Goal: Check status: Check status

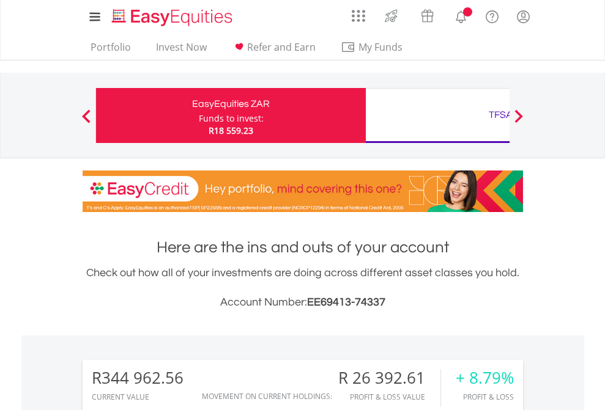
scroll to position [117, 192]
click at [199, 116] on div "Funds to invest:" at bounding box center [231, 119] width 65 height 12
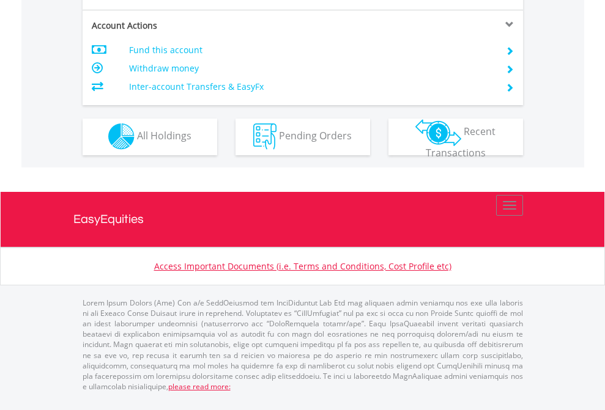
scroll to position [1144, 0]
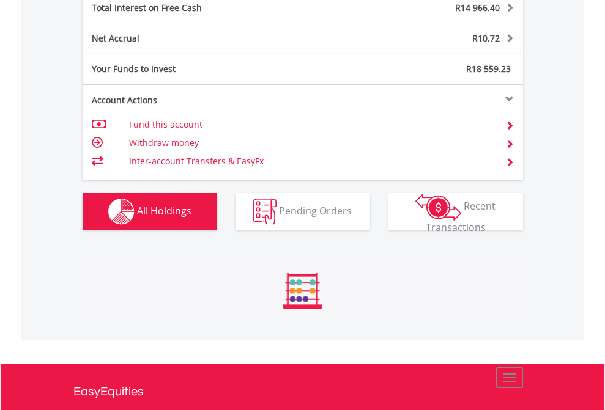
scroll to position [117, 192]
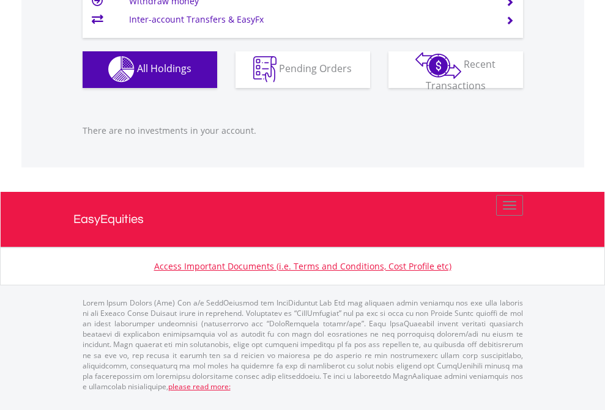
scroll to position [117, 192]
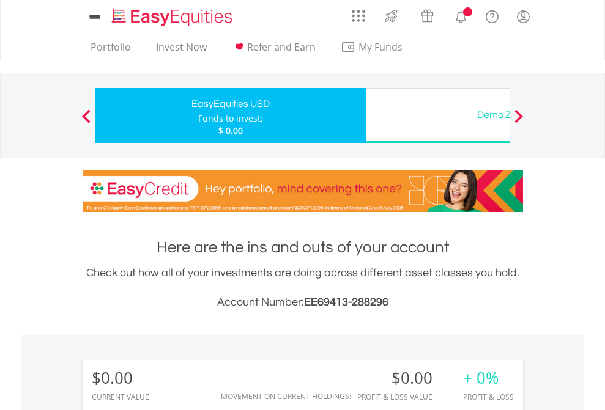
scroll to position [117, 192]
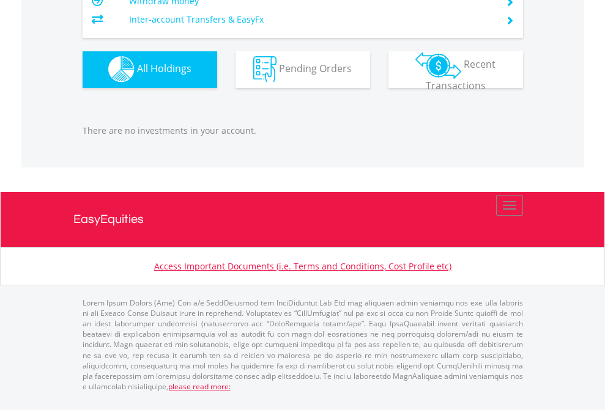
scroll to position [1211, 0]
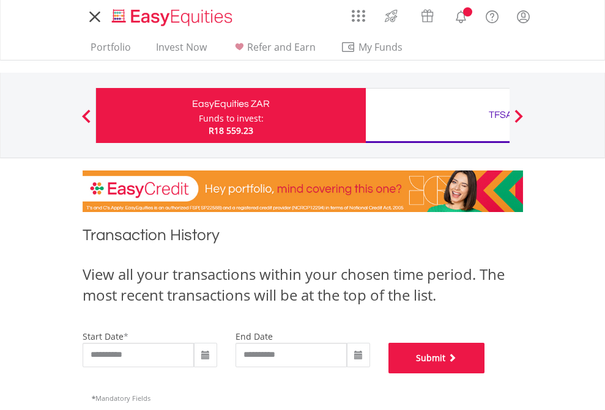
click at [485, 374] on button "Submit" at bounding box center [436, 358] width 97 height 31
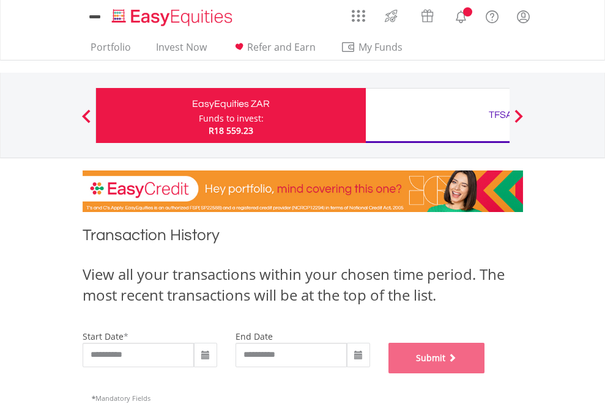
scroll to position [496, 0]
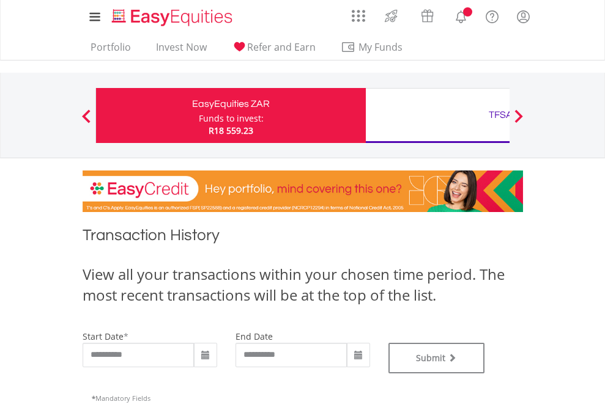
click at [437, 116] on div "TFSA" at bounding box center [500, 114] width 255 height 17
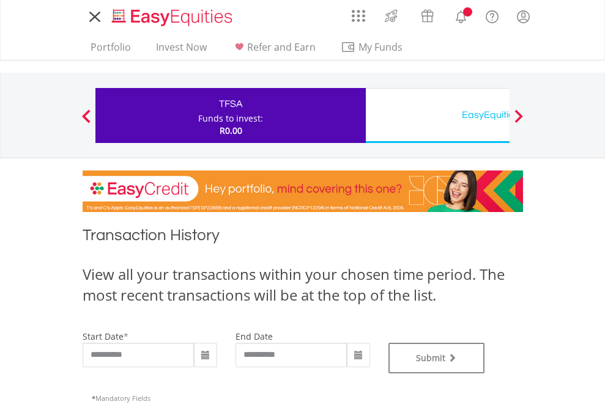
type input "**********"
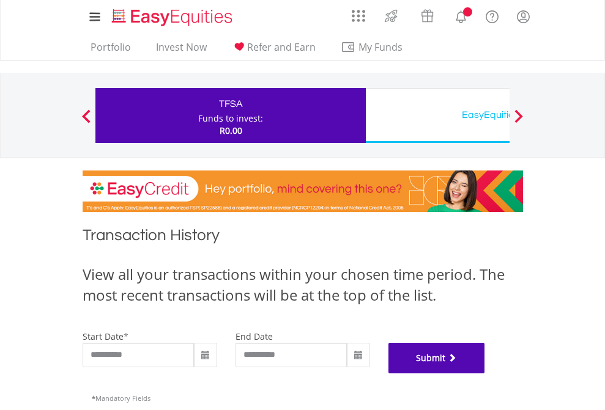
click at [485, 374] on button "Submit" at bounding box center [436, 358] width 97 height 31
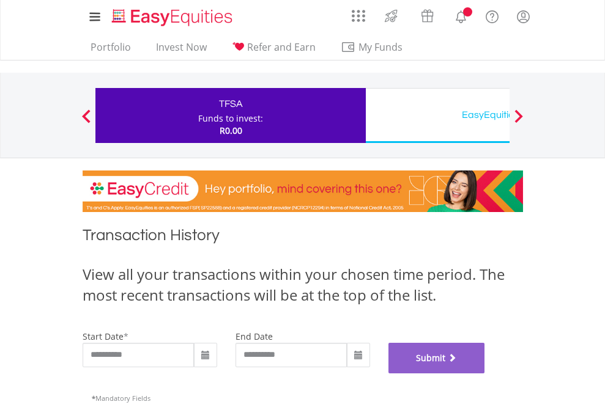
scroll to position [496, 0]
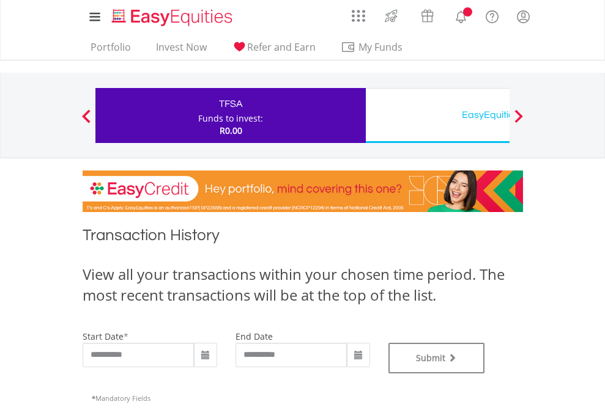
click at [437, 116] on div "EasyEquities USD" at bounding box center [500, 114] width 255 height 17
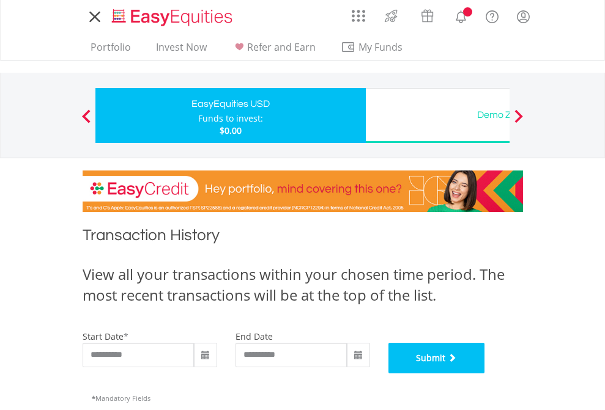
click at [485, 374] on button "Submit" at bounding box center [436, 358] width 97 height 31
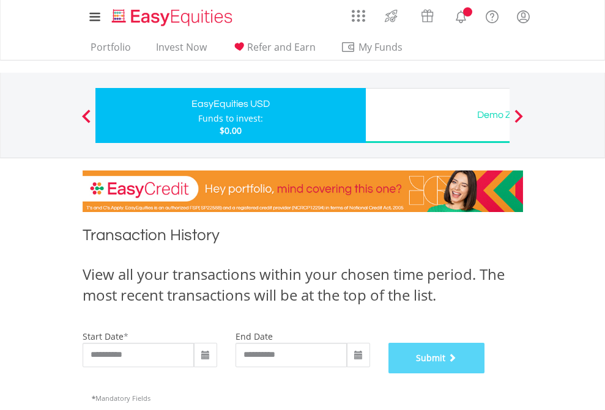
scroll to position [496, 0]
